Goal: Task Accomplishment & Management: Use online tool/utility

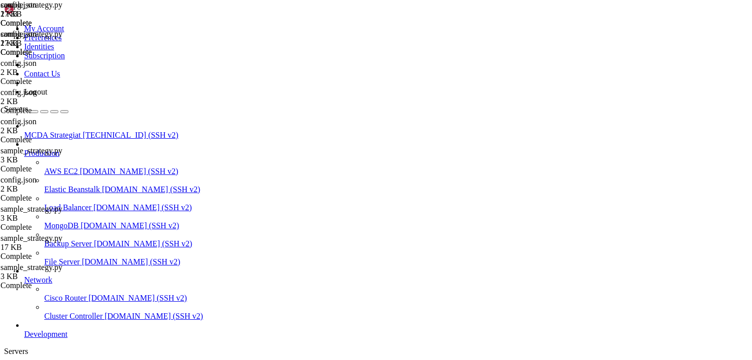
scroll to position [641, 0]
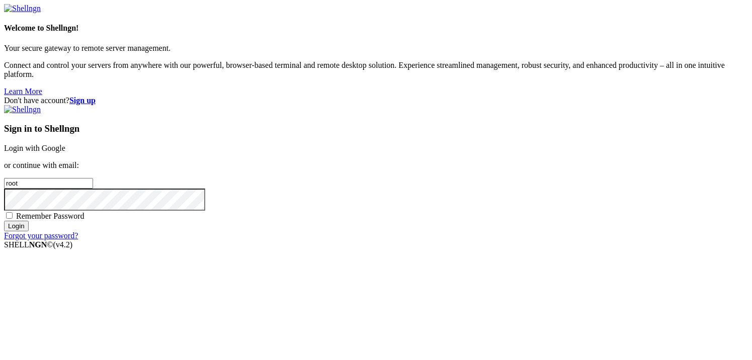
click at [65, 144] on link "Login with Google" at bounding box center [34, 148] width 61 height 9
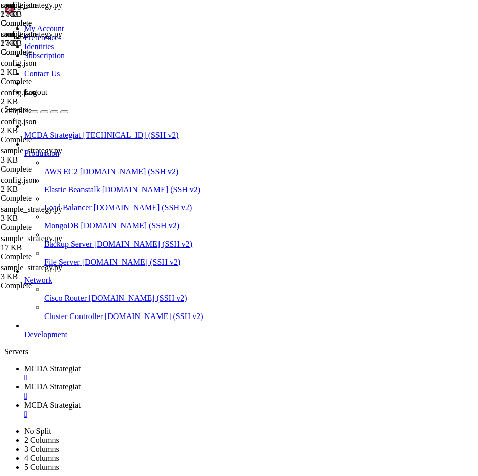
scroll to position [530, 0]
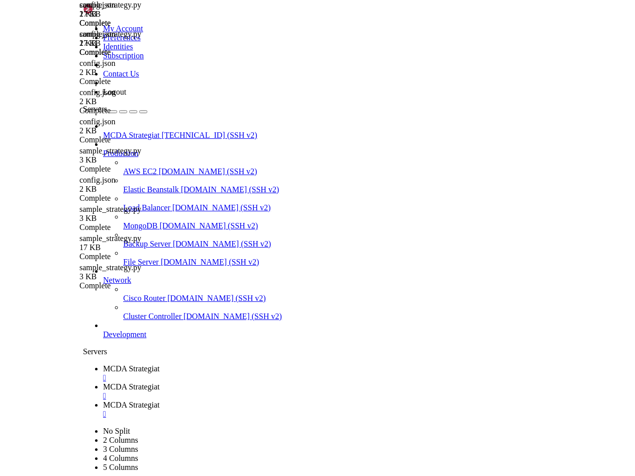
scroll to position [539, 0]
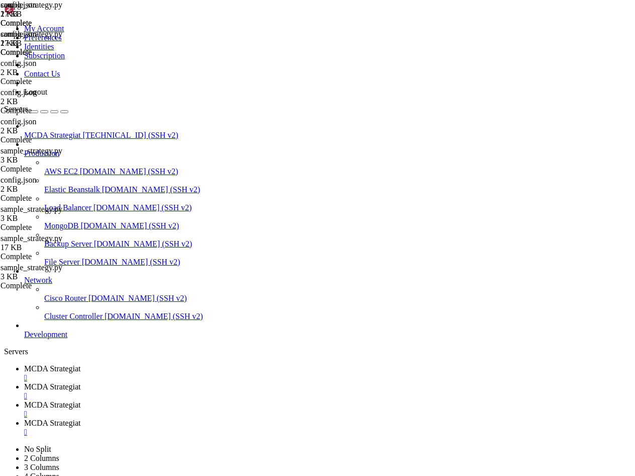
click at [80, 360] on span "MCDA Strategiat" at bounding box center [52, 404] width 56 height 9
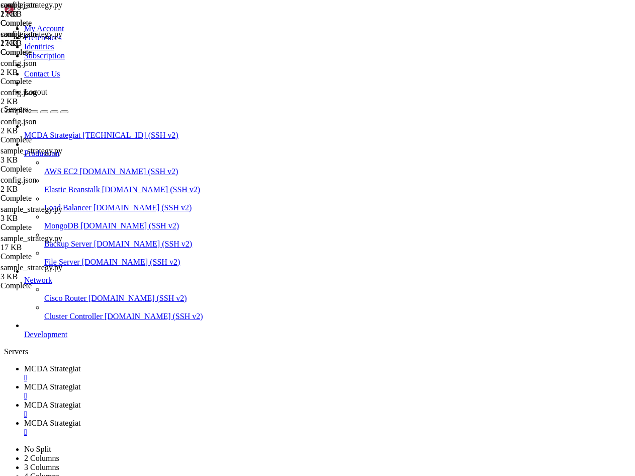
click at [382, 360] on div "" at bounding box center [327, 413] width 607 height 9
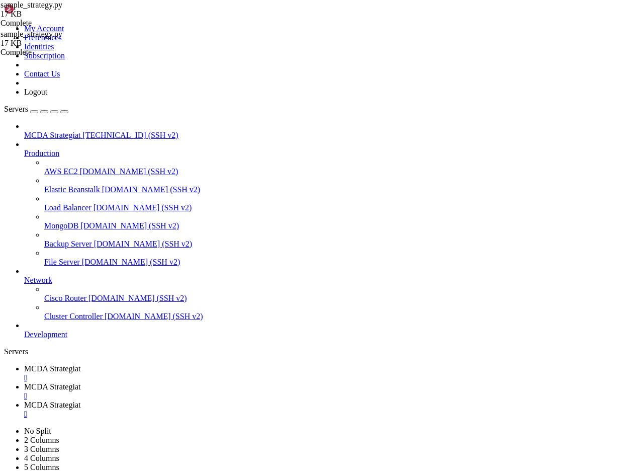
click at [295, 360] on div "" at bounding box center [327, 395] width 607 height 9
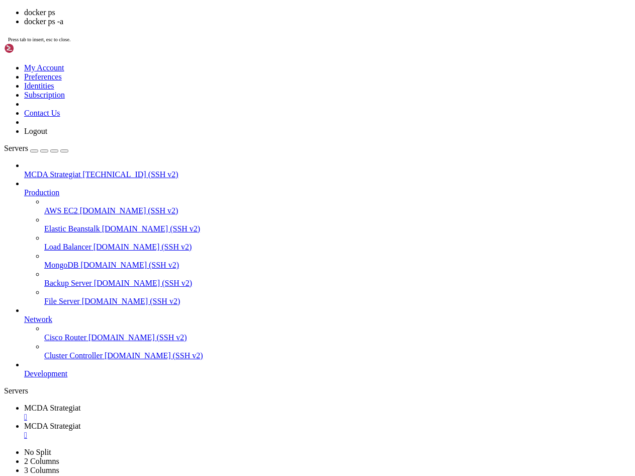
scroll to position [581, 0]
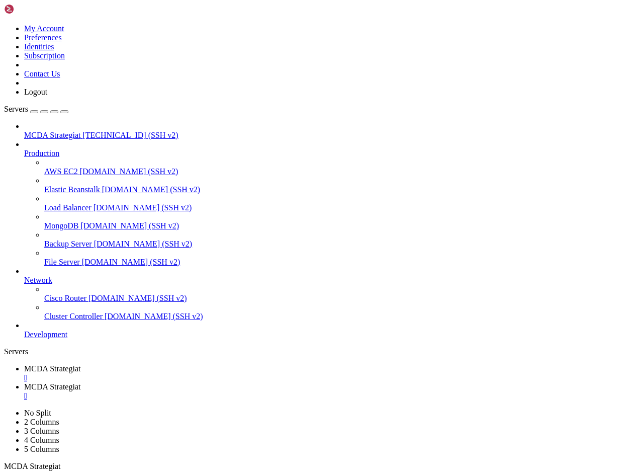
drag, startPoint x: 125, startPoint y: 92, endPoint x: -1, endPoint y: 125, distance: 130.4
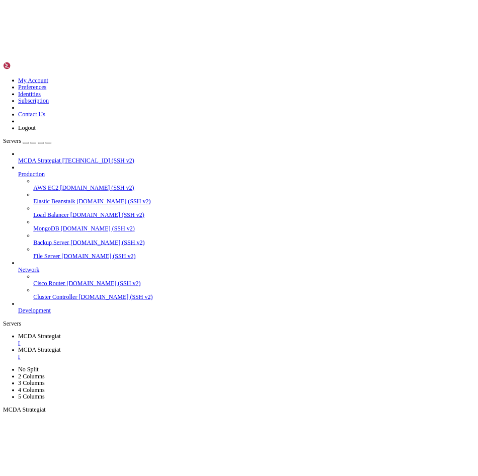
scroll to position [0, 0]
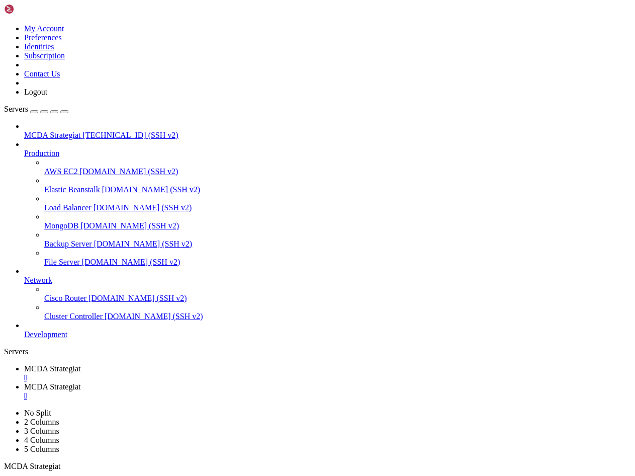
drag, startPoint x: 172, startPoint y: 762, endPoint x: 162, endPoint y: 777, distance: 18.1
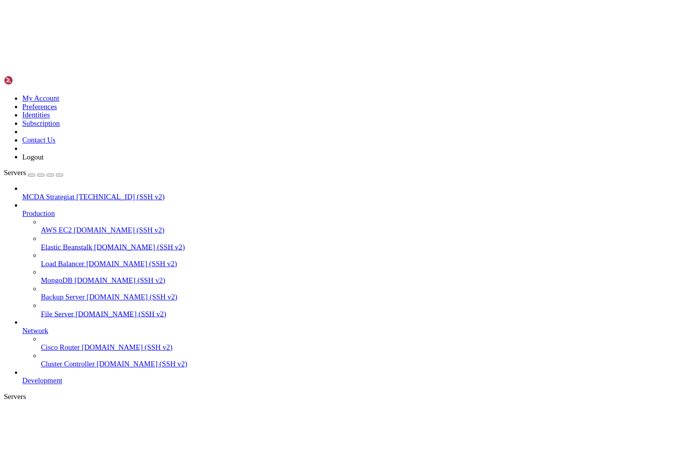
scroll to position [17, 0]
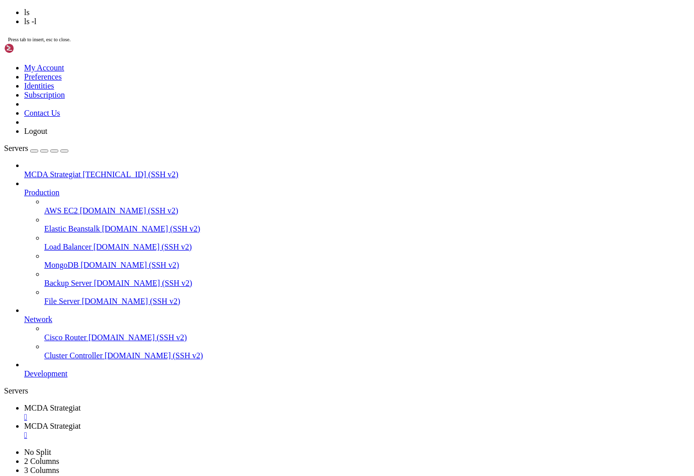
scroll to position [137, 0]
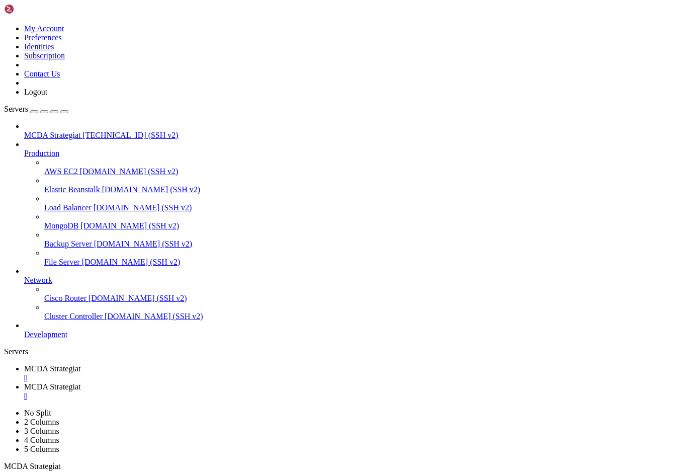
click at [80, 360] on span "MCDA Strategiat" at bounding box center [52, 386] width 56 height 9
click at [274, 360] on div "" at bounding box center [357, 413] width 666 height 9
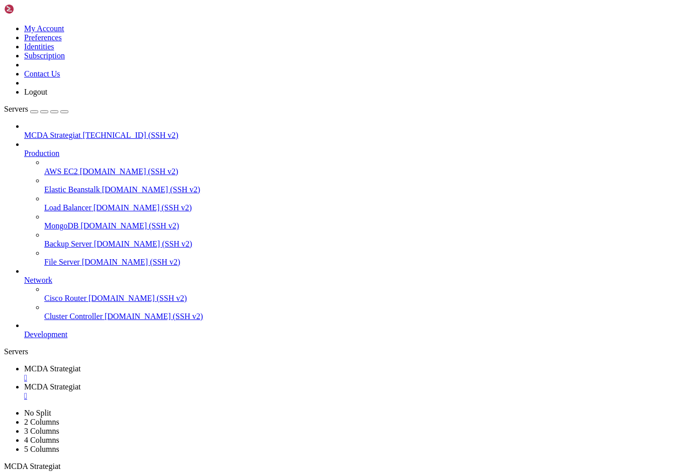
type input "/root/ft_userdata/user_data"
click at [183, 360] on div "" at bounding box center [357, 395] width 666 height 9
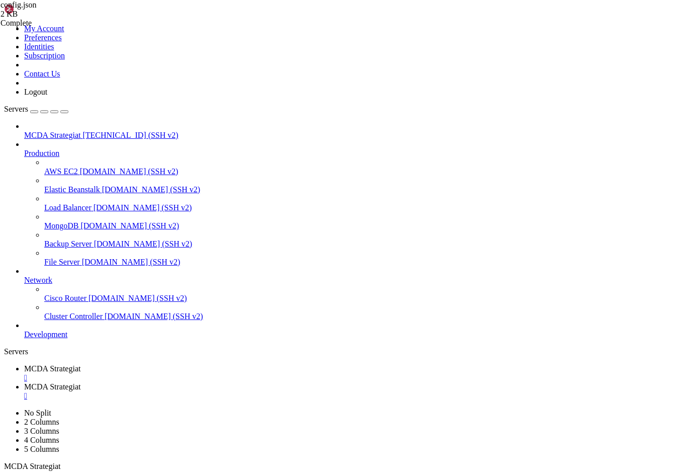
click at [65, 360] on span "MCDA Strategiat" at bounding box center [52, 368] width 56 height 9
click at [80, 360] on span "MCDA Strategiat" at bounding box center [52, 386] width 56 height 9
type input "/root/ft_userdata/user_data/strategies"
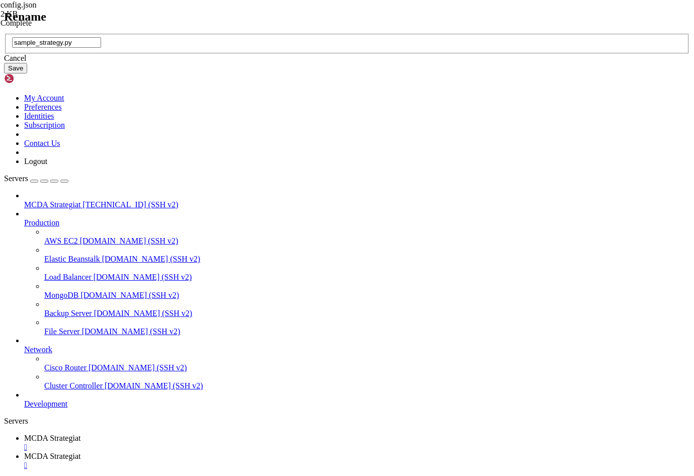
click at [101, 48] on input "sample_strategy.py" at bounding box center [56, 42] width 89 height 11
type input "sample_strategy_MACD testi.py"
click at [27, 73] on button "Save" at bounding box center [15, 68] width 23 height 11
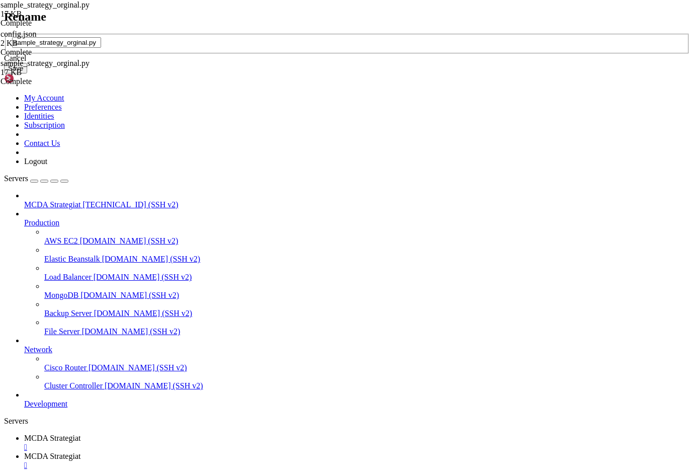
click at [101, 48] on input "sample_strategy_orginal.py" at bounding box center [56, 42] width 89 height 11
type input "sample_strategy.py"
click at [27, 73] on button "Save" at bounding box center [15, 68] width 23 height 11
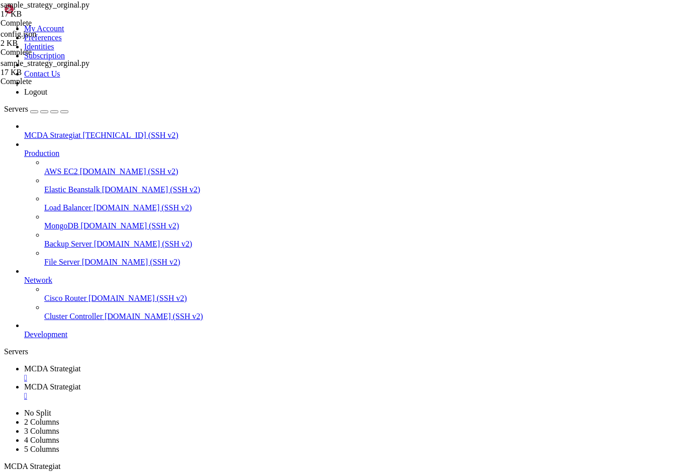
click at [65, 360] on span "MCDA Strategiat" at bounding box center [52, 368] width 56 height 9
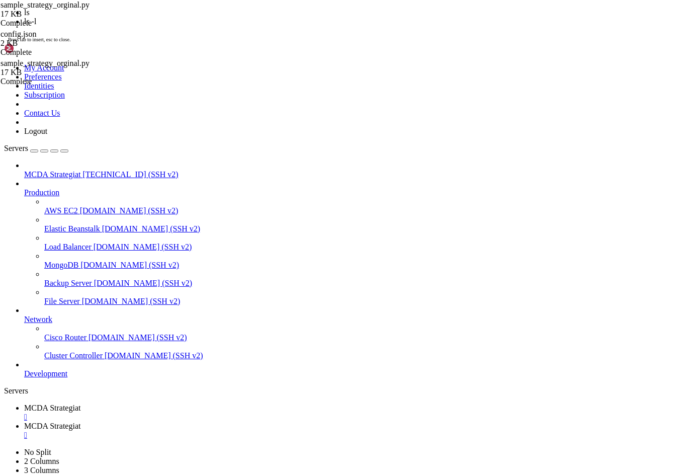
scroll to position [351, 0]
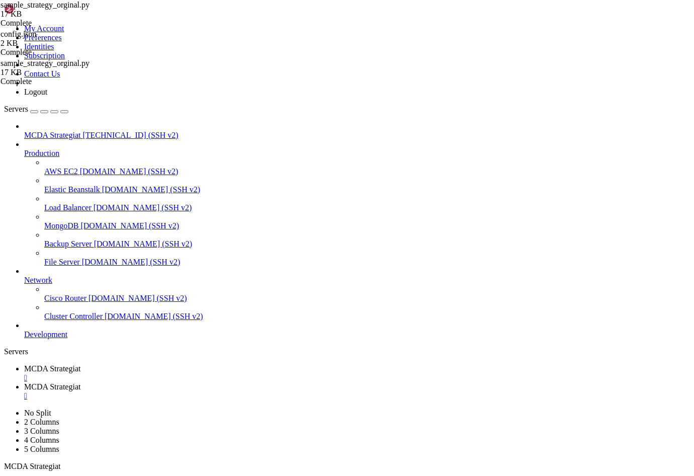
click at [80, 360] on span "MCDA Strategiat" at bounding box center [52, 386] width 56 height 9
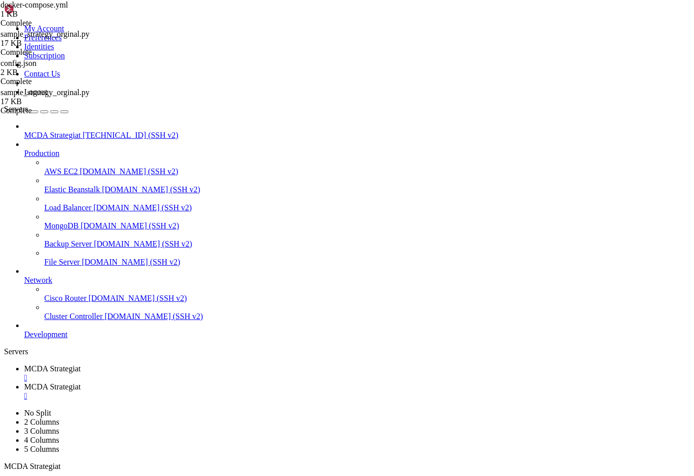
click at [63, 360] on span "MCDA Strategiat" at bounding box center [52, 368] width 56 height 9
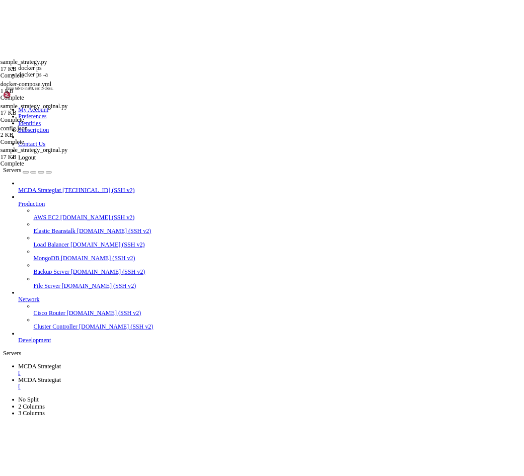
scroll to position [402, 0]
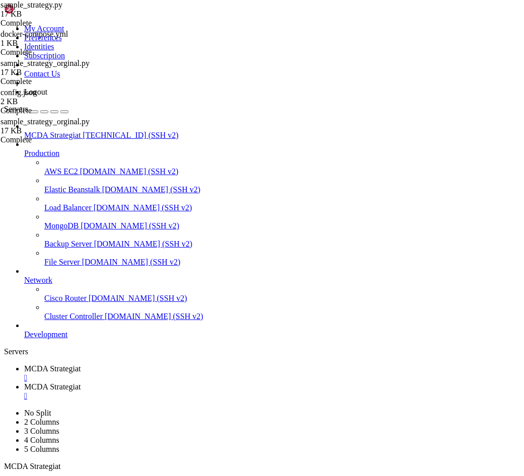
click at [80, 360] on span "MCDA Strategiat" at bounding box center [52, 386] width 56 height 9
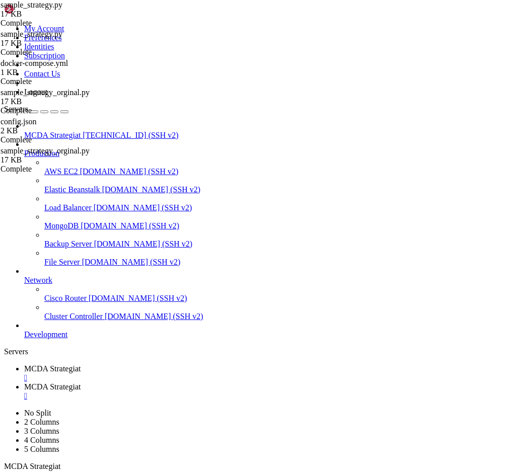
scroll to position [0, 0]
type input "/root/ft_userdata/user_data"
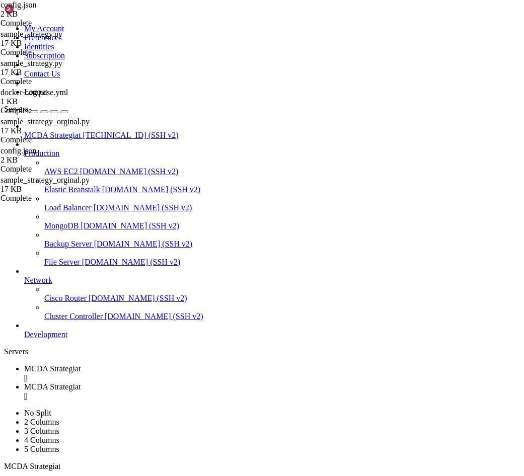
scroll to position [66, 0]
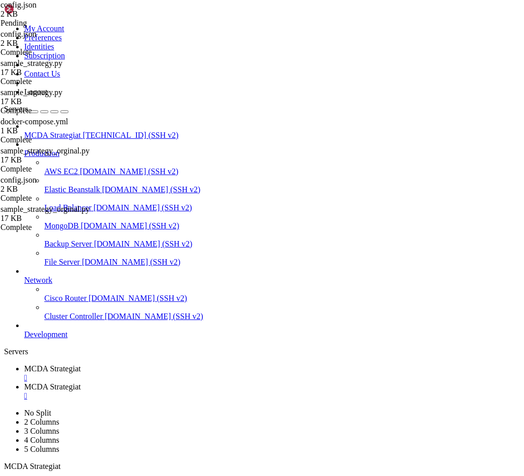
click at [70, 360] on span "MCDA Strategiat" at bounding box center [52, 368] width 56 height 9
click at [80, 360] on span "MCDA Strategiat" at bounding box center [52, 386] width 56 height 9
drag, startPoint x: 101, startPoint y: 255, endPoint x: 75, endPoint y: 254, distance: 25.7
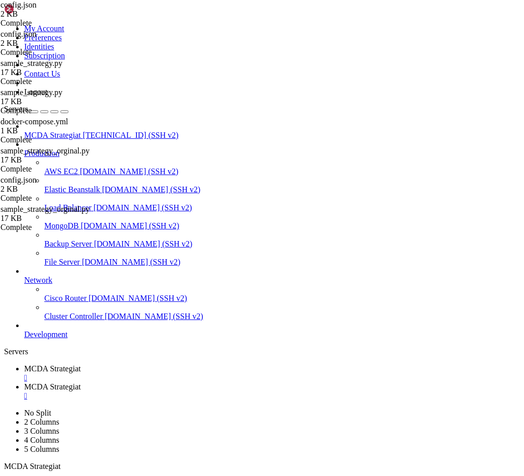
drag, startPoint x: 56, startPoint y: 320, endPoint x: 46, endPoint y: 194, distance: 126.1
drag, startPoint x: 88, startPoint y: 315, endPoint x: 53, endPoint y: 280, distance: 49.4
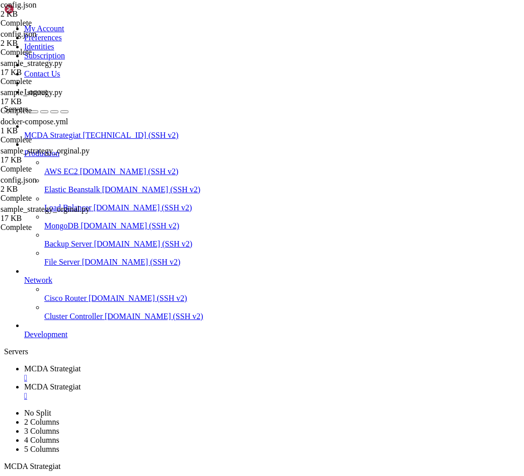
type textarea "{ "method": "VolumePairList","
type textarea ""pairlists": ["
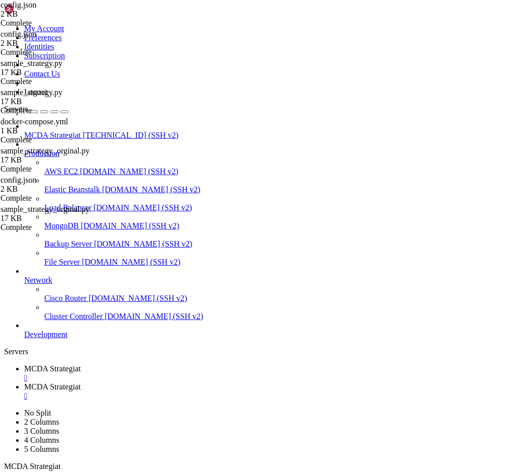
type textarea ""pairlists": [],"
type textarea ""pair_whitelist": ["
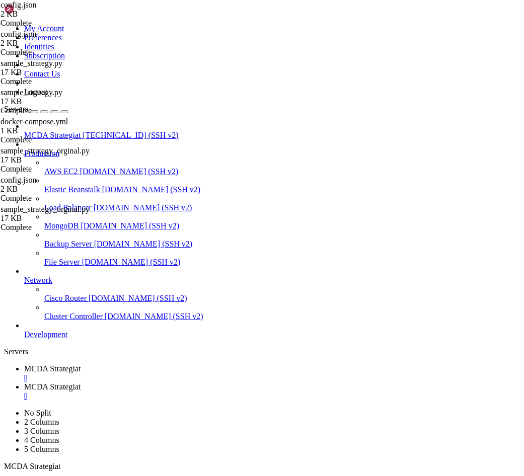
scroll to position [0, 5]
type textarea ""BNB/EUR","
type textarea "B"
type textarea ""BTC/EUR","
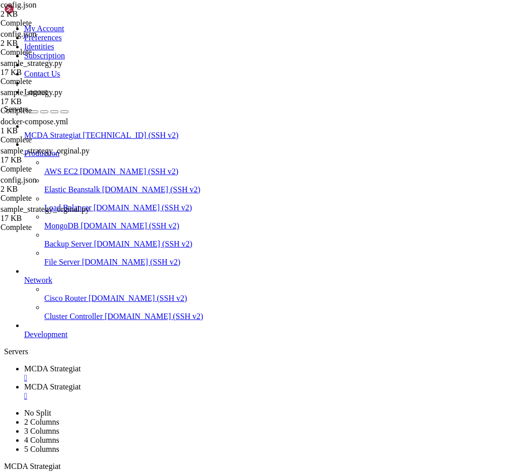
scroll to position [0, 3]
type textarea "X"
type textarea ""XRP/EUR","
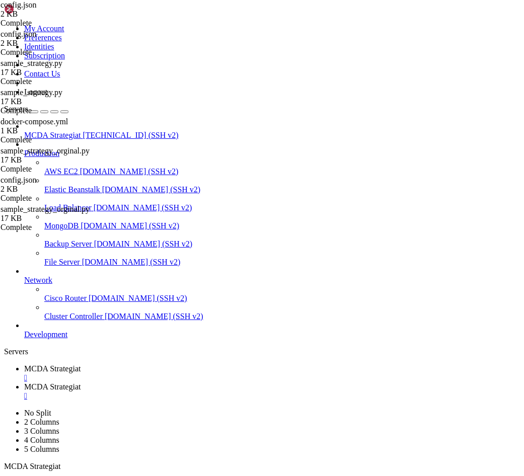
drag, startPoint x: 118, startPoint y: 374, endPoint x: 55, endPoint y: 250, distance: 138.3
type textarea "}, "exchange": {"
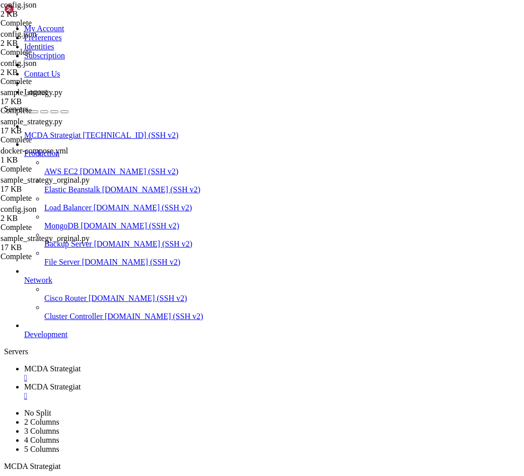
click at [67, 360] on span "MCDA Strategiat" at bounding box center [52, 368] width 56 height 9
click at [80, 360] on span "MCDA Strategiat" at bounding box center [52, 386] width 56 height 9
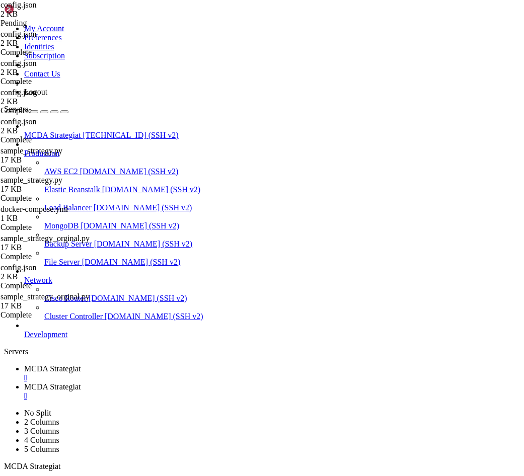
drag, startPoint x: 47, startPoint y: 460, endPoint x: 52, endPoint y: 59, distance: 401.4
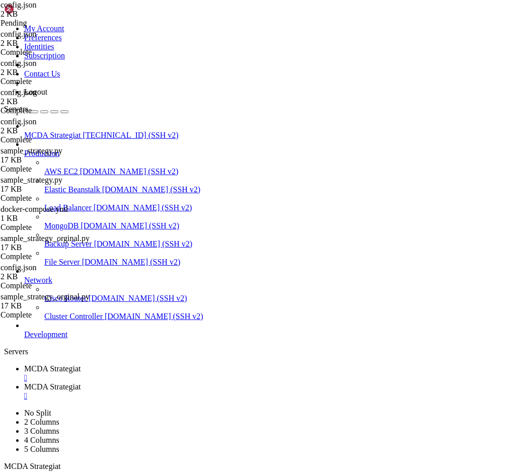
drag, startPoint x: 205, startPoint y: 61, endPoint x: 87, endPoint y: 64, distance: 118.2
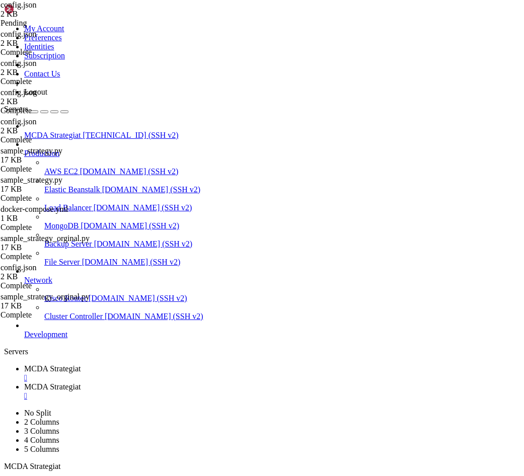
type textarea ""BNB/EUR","
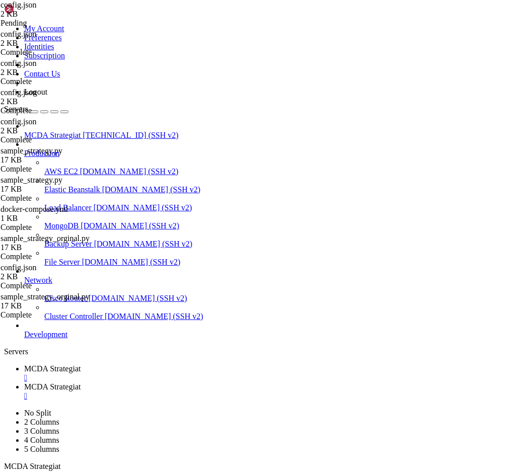
click at [50, 360] on link "MCDA Strategiat " at bounding box center [271, 373] width 495 height 18
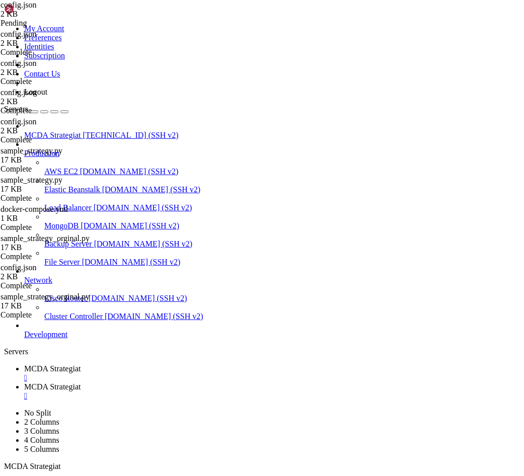
scroll to position [1676, 0]
drag, startPoint x: 7, startPoint y: 900, endPoint x: 120, endPoint y: 934, distance: 118.4
click at [80, 360] on span "MCDA Strategiat" at bounding box center [52, 386] width 56 height 9
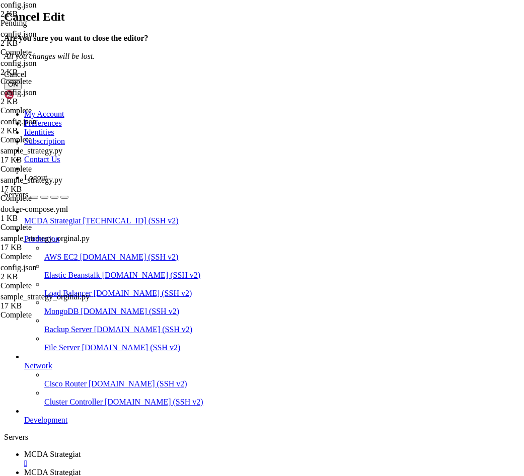
click at [22, 90] on button "OK" at bounding box center [13, 84] width 18 height 11
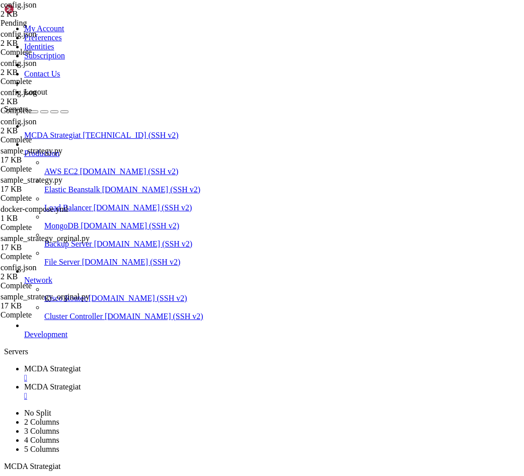
click at [80, 360] on span "MCDA Strategiat" at bounding box center [52, 368] width 56 height 9
click at [80, 360] on span "MCDA Strategiat" at bounding box center [52, 386] width 56 height 9
click at [184, 360] on div "" at bounding box center [271, 395] width 495 height 9
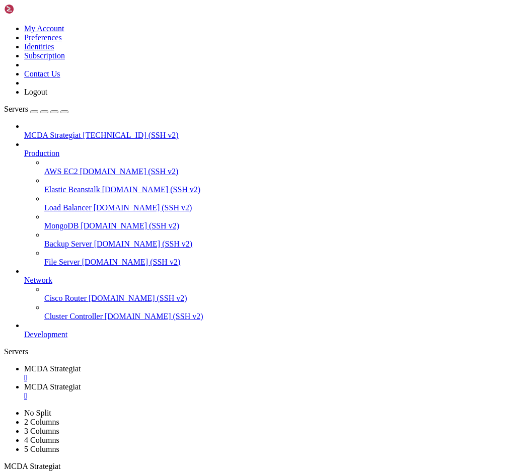
type input "/root/ft_userdata/user_data"
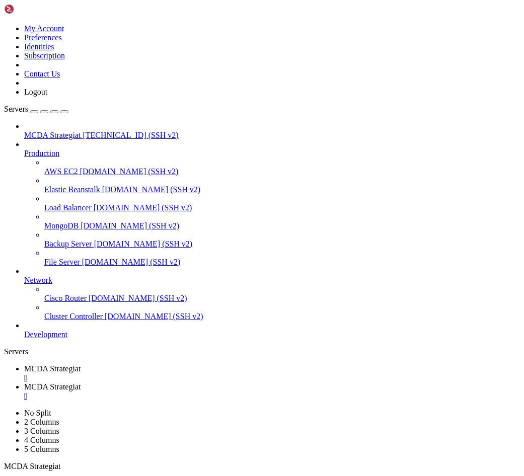
type textarea ""number_assets": 4,"
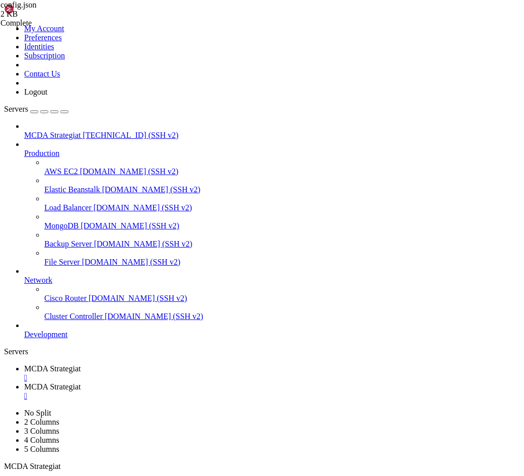
click at [64, 360] on span "MCDA Strategiat" at bounding box center [52, 368] width 56 height 9
drag, startPoint x: 511, startPoint y: 967, endPoint x: 527, endPoint y: 1026, distance: 61.0
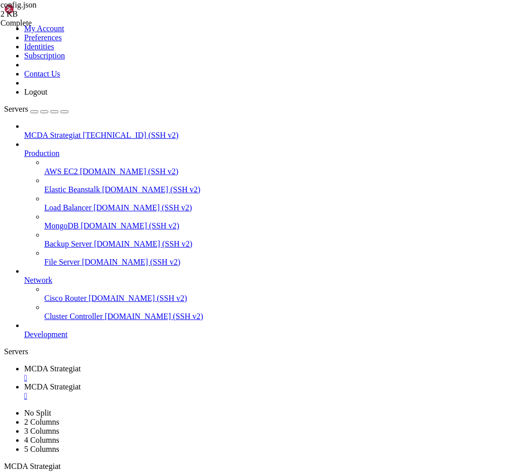
click at [80, 360] on span "MCDA Strategiat" at bounding box center [52, 386] width 56 height 9
type input "/root/ft_userdata/user_data/strategies"
click at [73, 360] on span "MCDA Strategiat" at bounding box center [52, 368] width 56 height 9
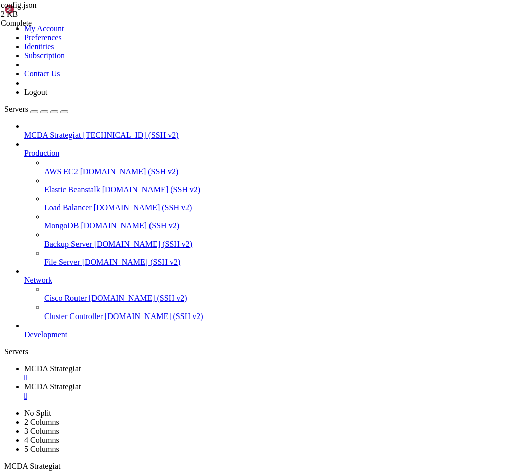
scroll to position [4, 0]
drag, startPoint x: 100, startPoint y: 712, endPoint x: 302, endPoint y: 711, distance: 202.7
click at [93, 360] on div "" at bounding box center [271, 377] width 495 height 9
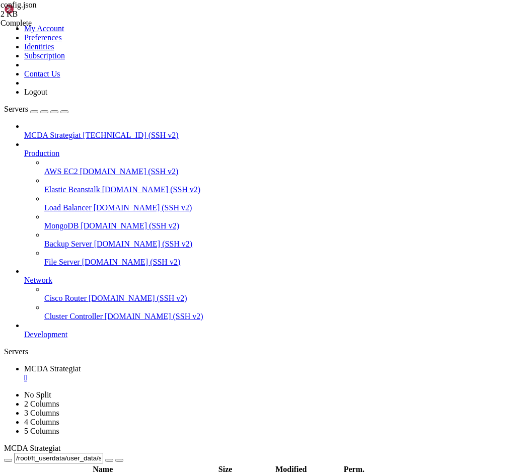
click at [9, 347] on div "Servers" at bounding box center [262, 351] width 516 height 9
click at [57, 131] on span "MCDA Strategiat" at bounding box center [52, 135] width 56 height 9
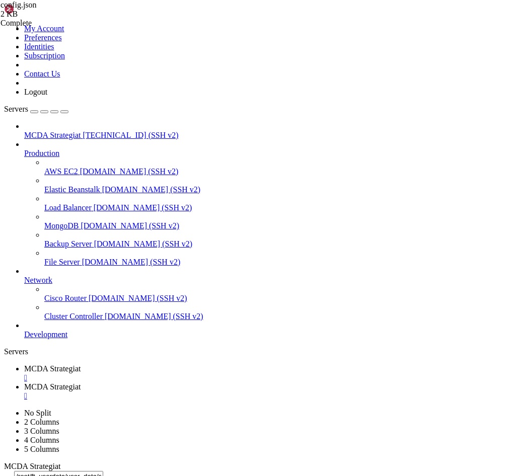
scroll to position [0, 0]
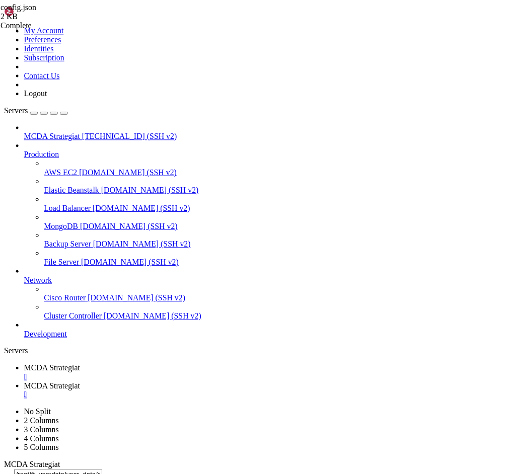
scroll to position [658, 0]
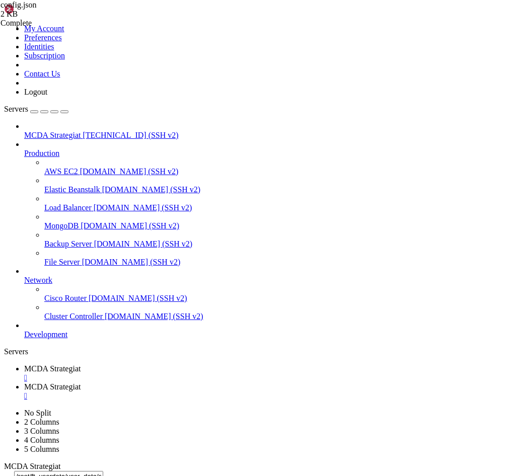
click at [80, 364] on span "MCDA Strategiat" at bounding box center [52, 368] width 56 height 9
click at [268, 391] on div "" at bounding box center [269, 395] width 490 height 9
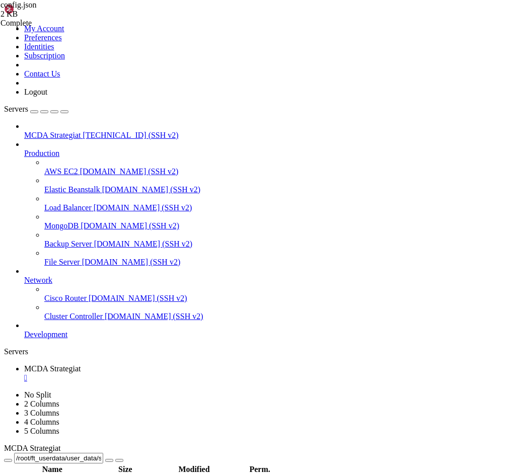
click at [179, 373] on div "" at bounding box center [269, 377] width 490 height 9
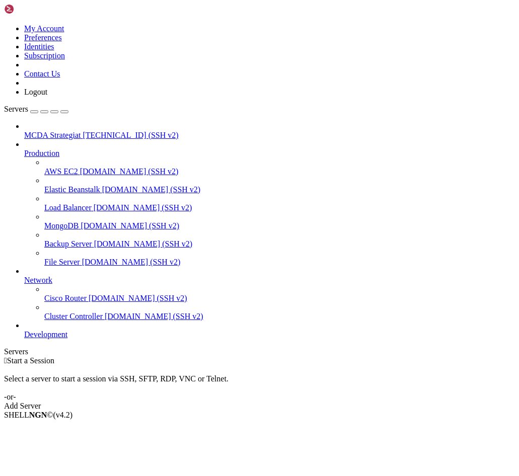
click at [82, 131] on span "[TECHNICAL_ID] (SSH v2)" at bounding box center [130, 135] width 96 height 9
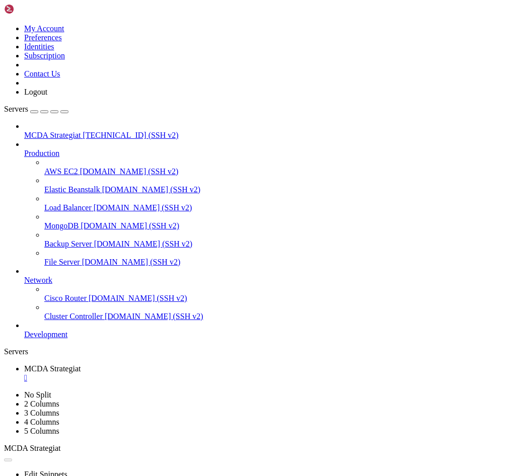
scroll to position [0, 0]
click at [213, 364] on ul "MCDA Strategiat " at bounding box center [259, 373] width 511 height 18
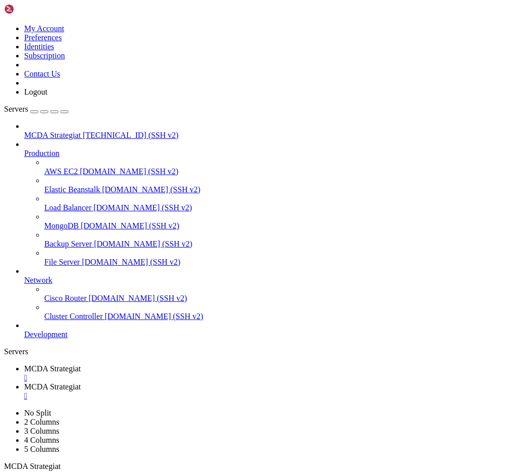
type input "/root/ft_userdata/user_data/data/binance"
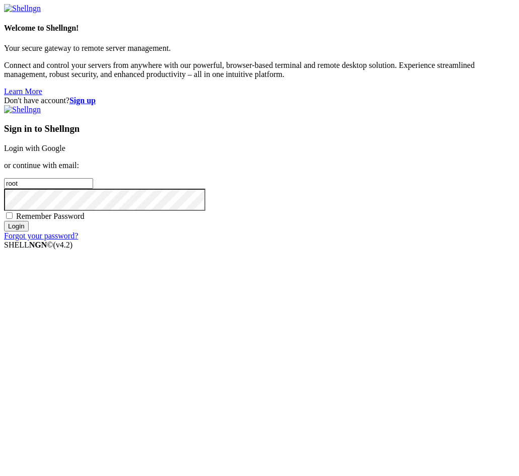
click at [65, 152] on link "Login with Google" at bounding box center [34, 148] width 61 height 9
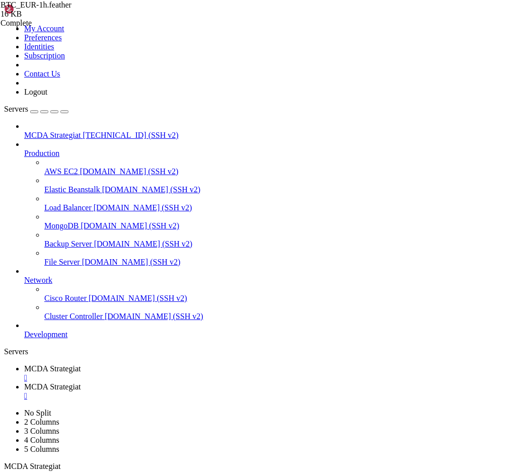
click at [251, 382] on link "MCDA Strategiat " at bounding box center [269, 391] width 490 height 18
click at [296, 391] on div "" at bounding box center [269, 395] width 490 height 9
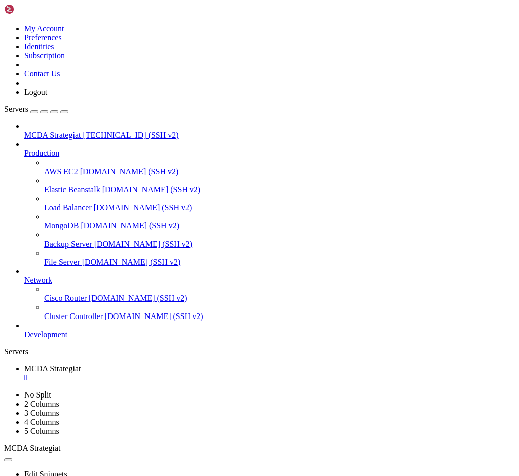
type input "/root"
click at [294, 391] on div "" at bounding box center [269, 395] width 490 height 9
